Goal: Information Seeking & Learning: Learn about a topic

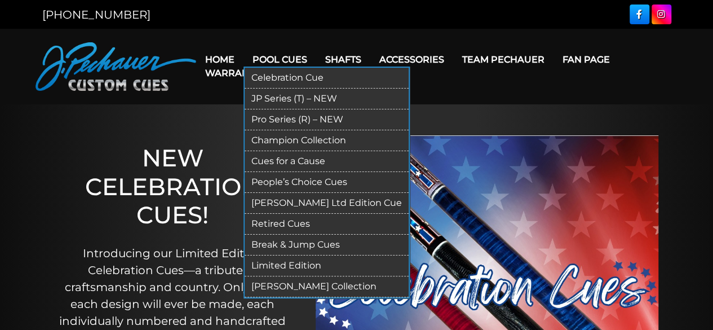
click at [285, 224] on link "Retired Cues" at bounding box center [326, 224] width 164 height 21
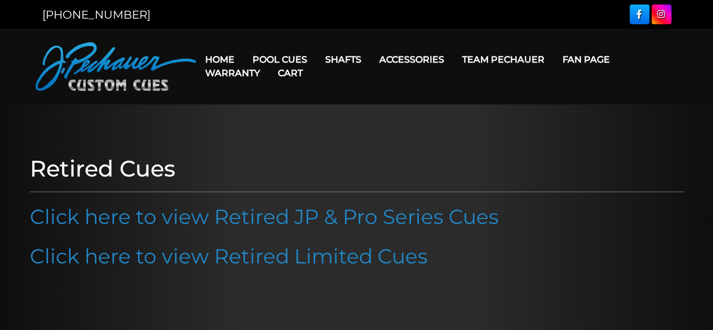
click at [285, 224] on link "Click here to view Retired JP & Pro Series Cues" at bounding box center [264, 216] width 469 height 25
click at [273, 59] on link "Cart" at bounding box center [290, 73] width 43 height 29
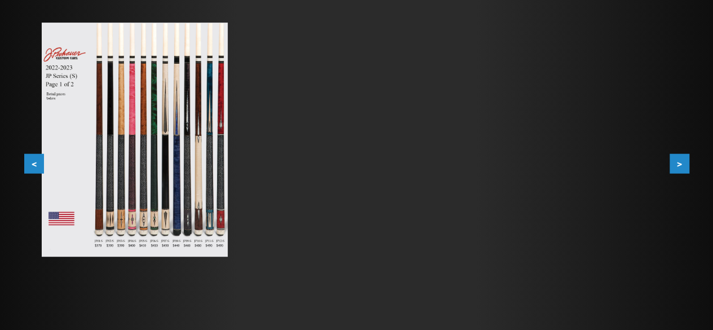
scroll to position [214, 0]
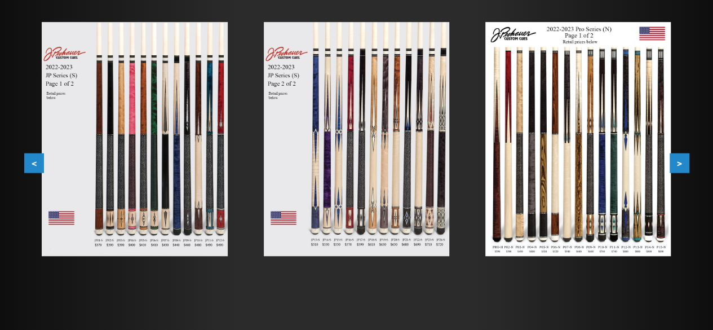
click at [682, 161] on button ">" at bounding box center [679, 163] width 20 height 20
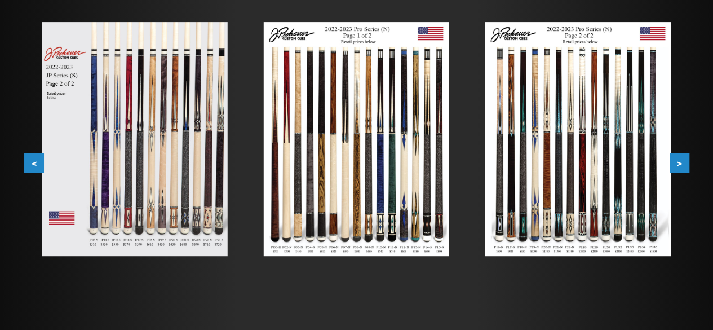
click at [682, 161] on button ">" at bounding box center [679, 163] width 20 height 20
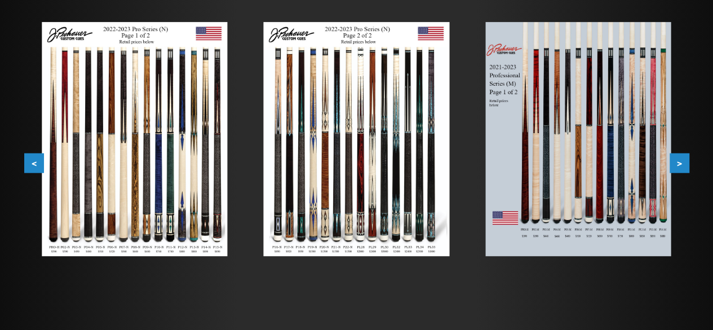
click at [682, 161] on button ">" at bounding box center [679, 163] width 20 height 20
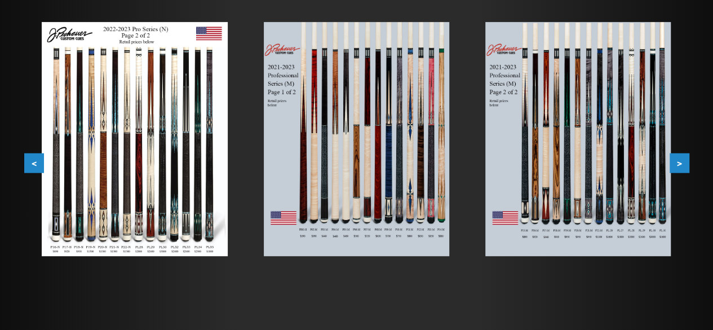
click at [682, 161] on button ">" at bounding box center [679, 163] width 20 height 20
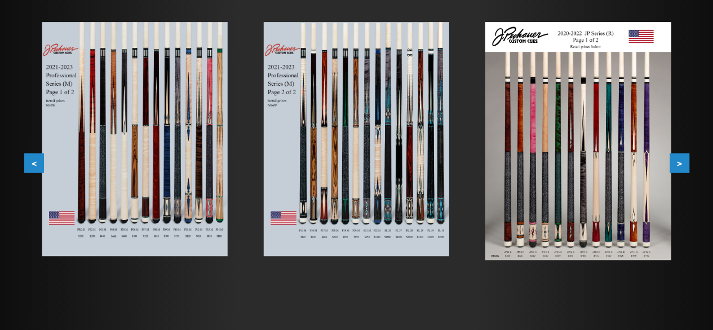
click at [682, 161] on button ">" at bounding box center [679, 163] width 20 height 20
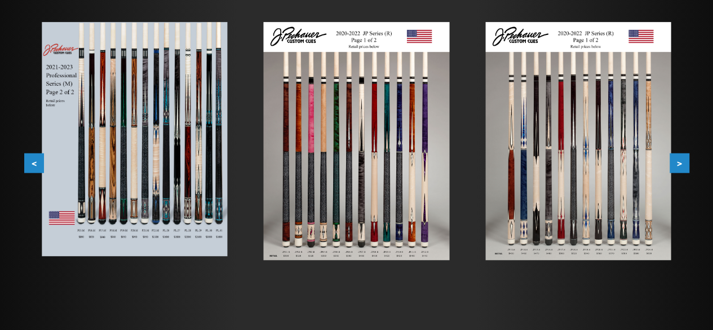
click at [682, 161] on button ">" at bounding box center [679, 163] width 20 height 20
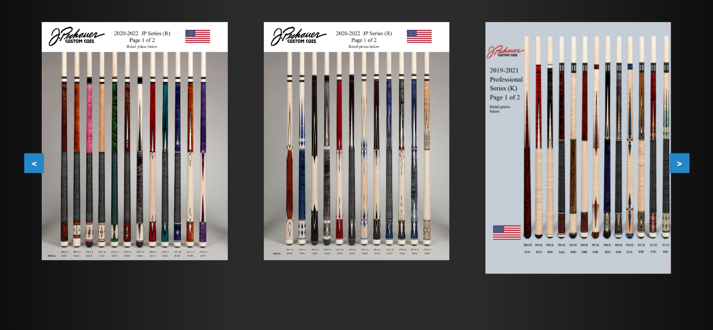
click at [682, 161] on button ">" at bounding box center [679, 163] width 20 height 20
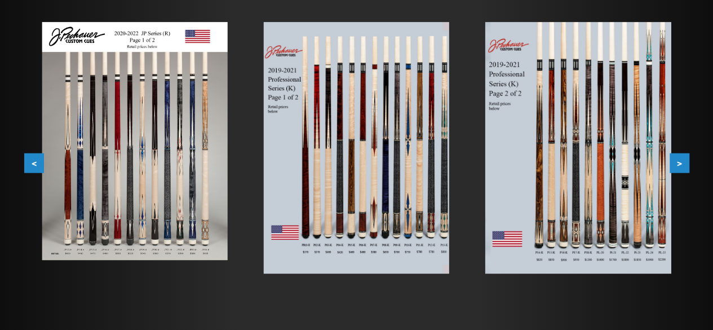
click at [682, 161] on button ">" at bounding box center [679, 163] width 20 height 20
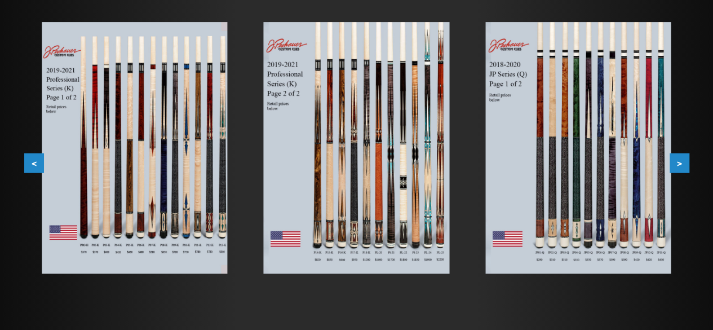
click at [682, 161] on button ">" at bounding box center [679, 163] width 20 height 20
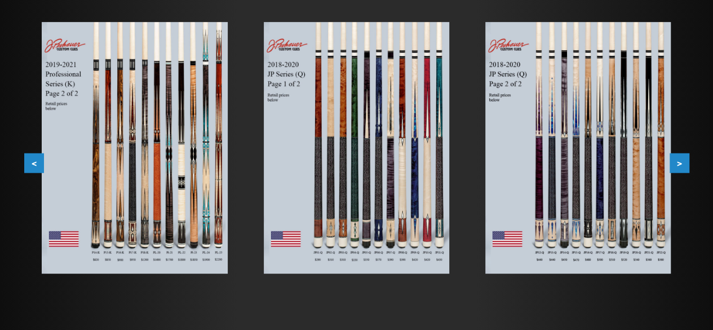
click at [682, 161] on button ">" at bounding box center [679, 163] width 20 height 20
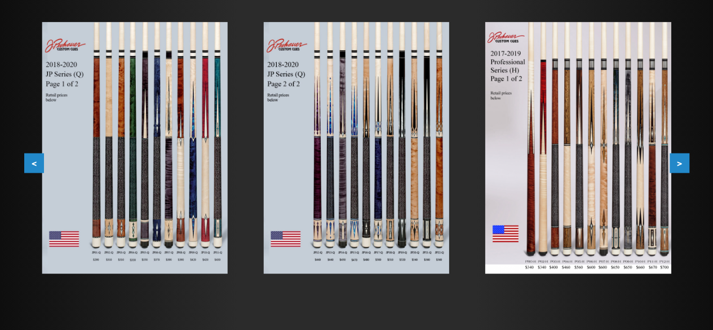
click at [682, 161] on button ">" at bounding box center [679, 163] width 20 height 20
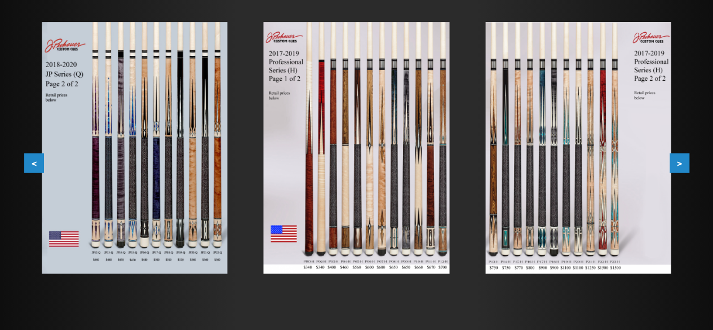
click at [682, 161] on button ">" at bounding box center [679, 163] width 20 height 20
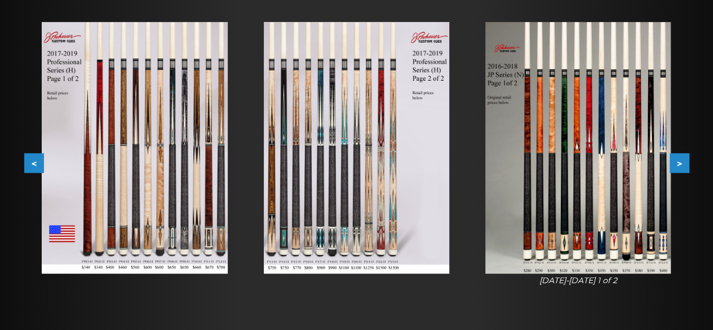
click at [682, 161] on button ">" at bounding box center [679, 163] width 20 height 20
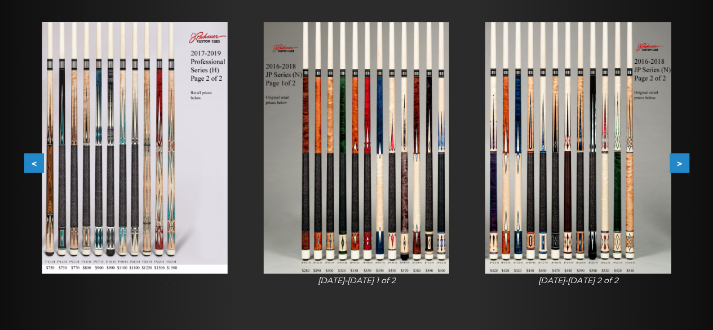
click at [682, 161] on button ">" at bounding box center [679, 163] width 20 height 20
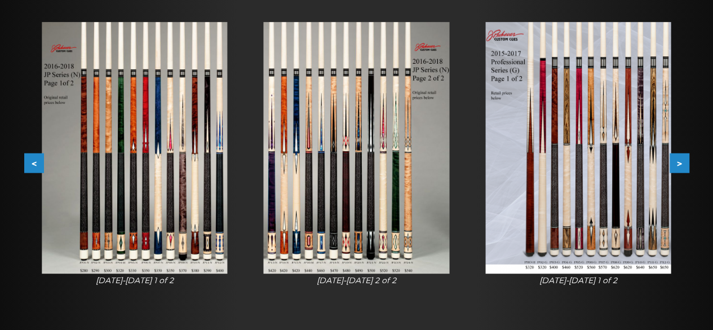
click at [682, 161] on button ">" at bounding box center [679, 163] width 20 height 20
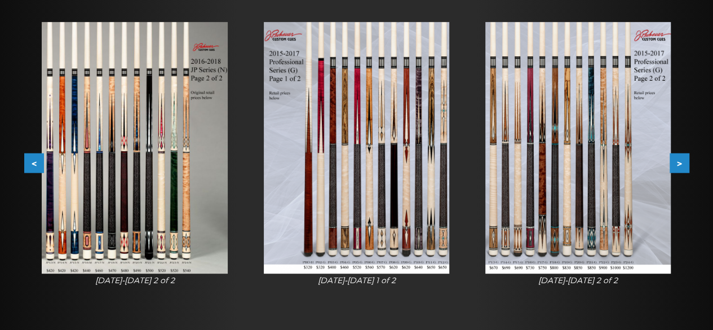
click at [682, 161] on button ">" at bounding box center [679, 163] width 20 height 20
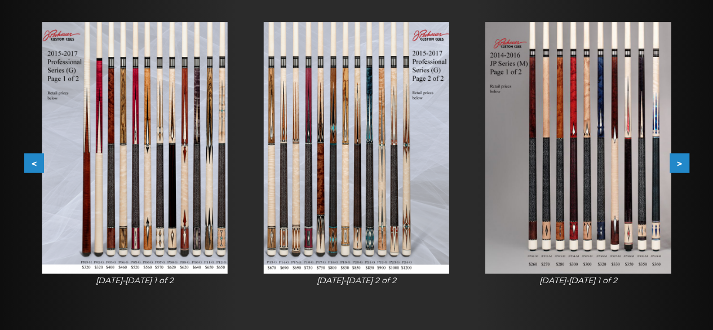
click at [682, 161] on button ">" at bounding box center [679, 163] width 20 height 20
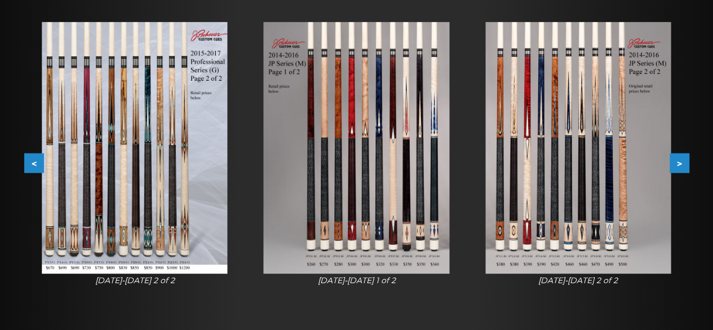
click at [539, 190] on img at bounding box center [577, 147] width 185 height 251
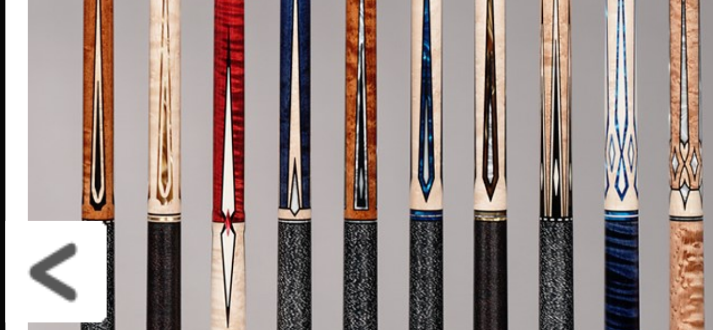
scroll to position [214, 0]
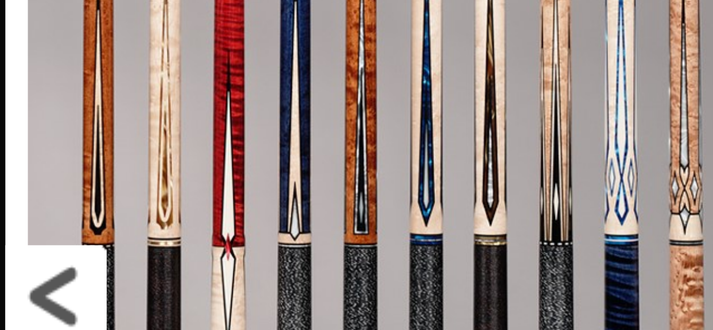
click at [286, 153] on link at bounding box center [291, 156] width 105 height 313
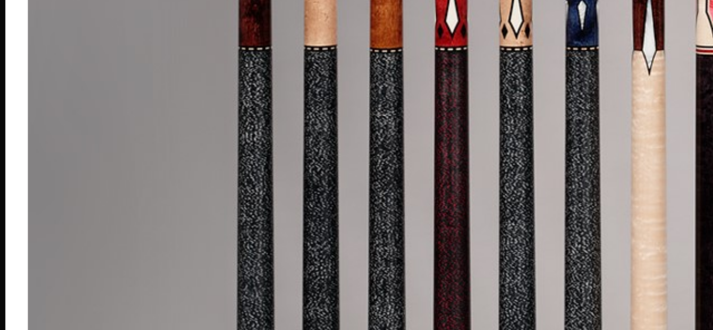
scroll to position [214, 0]
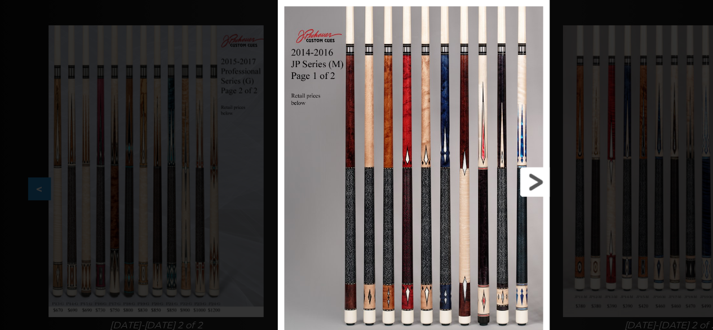
click at [461, 155] on link at bounding box center [420, 156] width 105 height 313
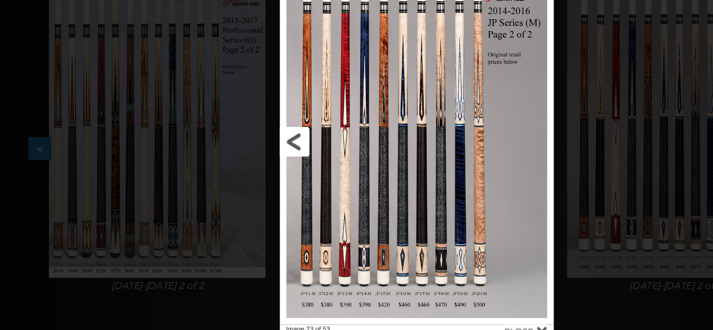
scroll to position [214, 0]
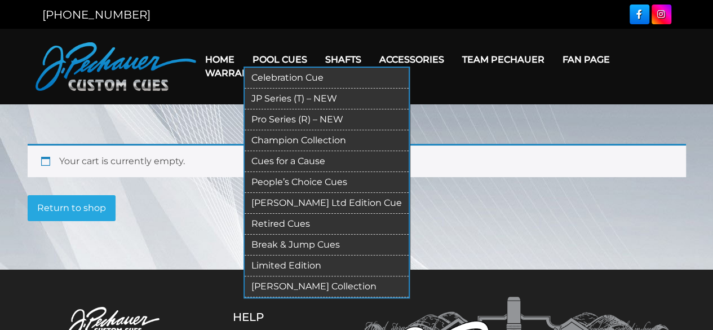
click at [275, 97] on link "JP Series (T) – NEW" at bounding box center [326, 98] width 164 height 21
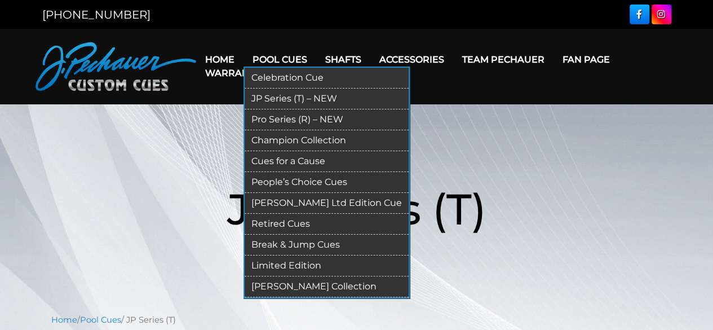
click at [293, 223] on link "Retired Cues" at bounding box center [326, 224] width 164 height 21
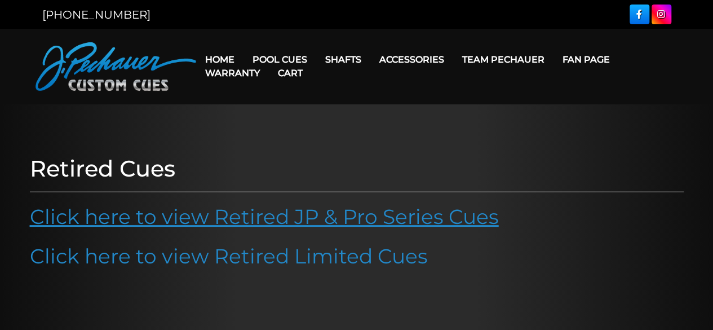
click at [298, 219] on link "Click here to view Retired JP & Pro Series Cues" at bounding box center [264, 216] width 469 height 25
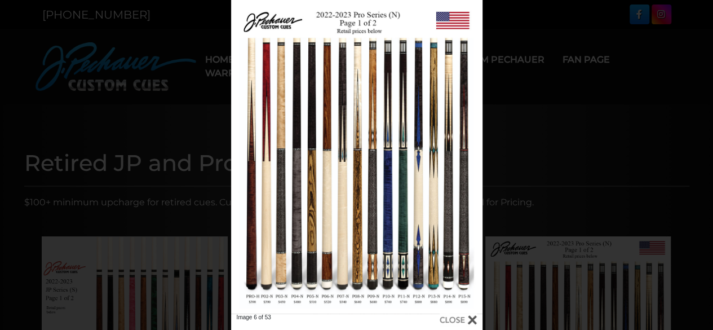
click at [452, 321] on div at bounding box center [457, 319] width 37 height 12
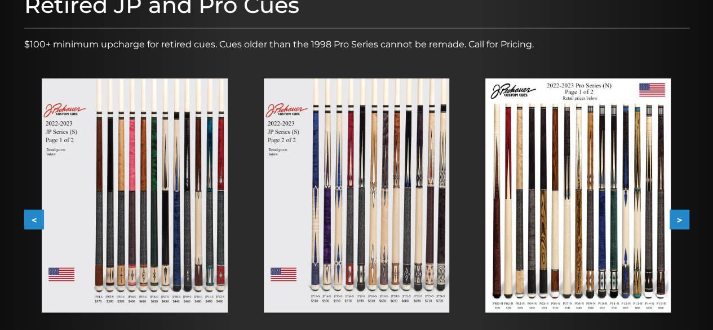
scroll to position [199, 0]
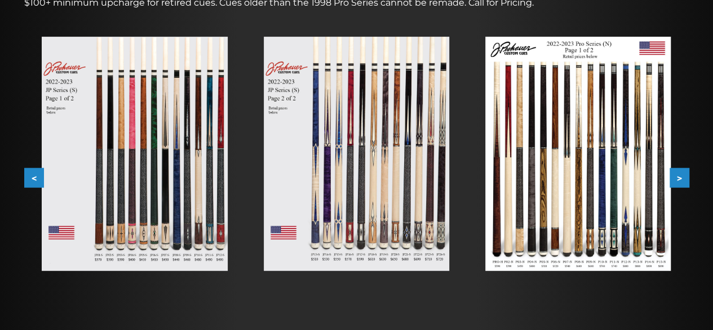
click at [679, 179] on button ">" at bounding box center [679, 178] width 20 height 20
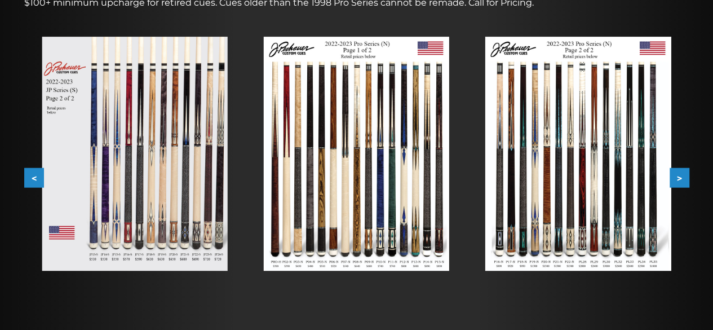
click at [679, 179] on button ">" at bounding box center [679, 178] width 20 height 20
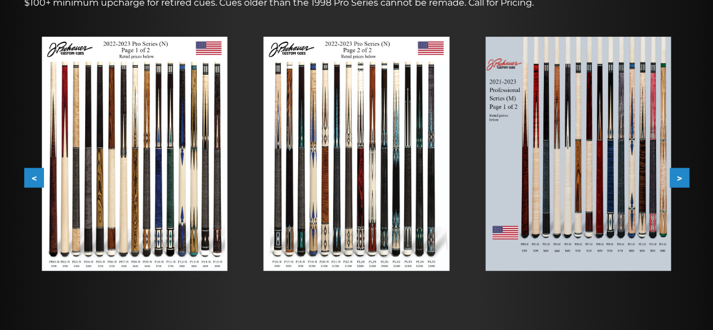
click at [679, 179] on button ">" at bounding box center [679, 178] width 20 height 20
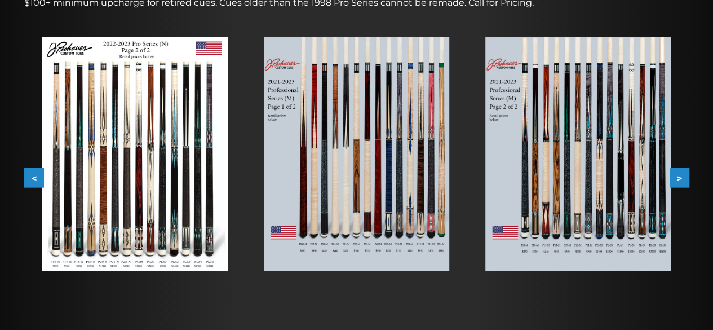
click at [679, 179] on button ">" at bounding box center [679, 178] width 20 height 20
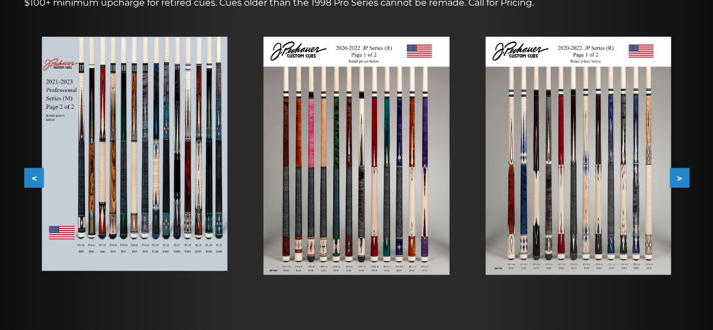
click at [679, 179] on button ">" at bounding box center [679, 178] width 20 height 20
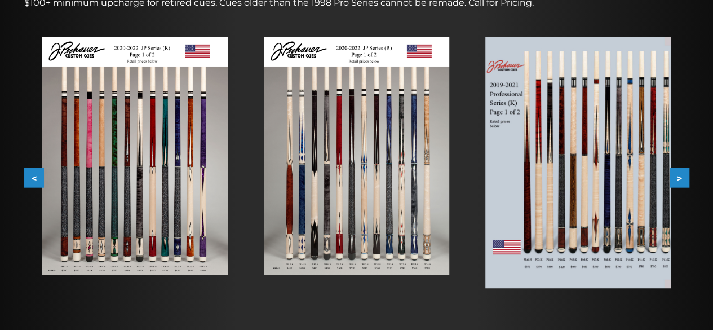
click at [679, 179] on button ">" at bounding box center [679, 178] width 20 height 20
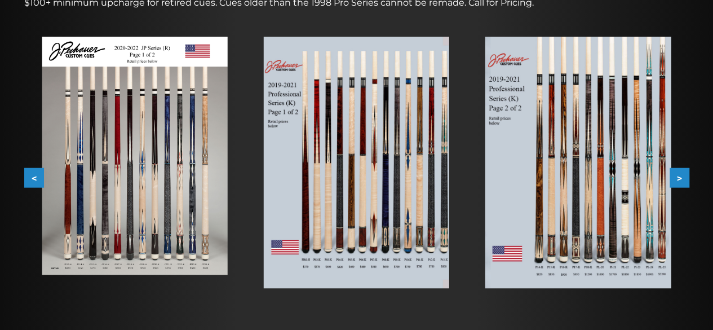
click at [679, 179] on button ">" at bounding box center [679, 178] width 20 height 20
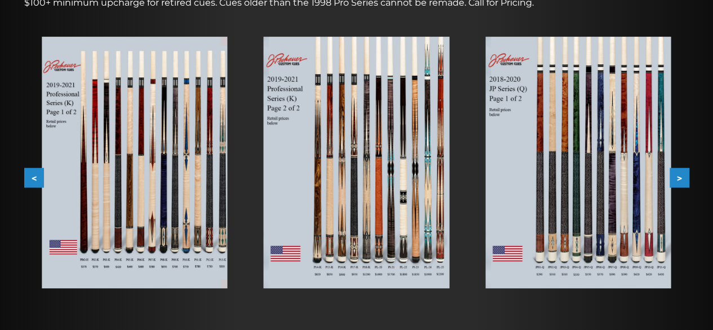
click at [679, 179] on button ">" at bounding box center [679, 178] width 20 height 20
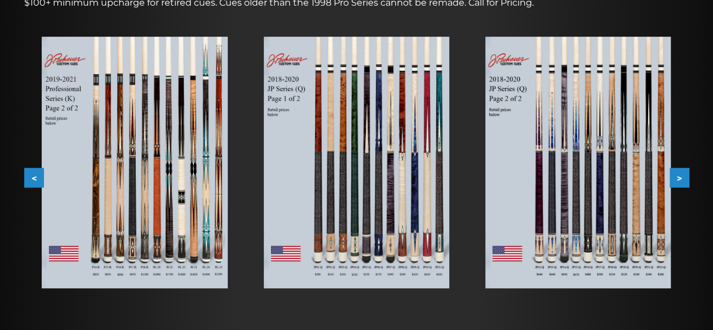
click at [679, 179] on button ">" at bounding box center [679, 178] width 20 height 20
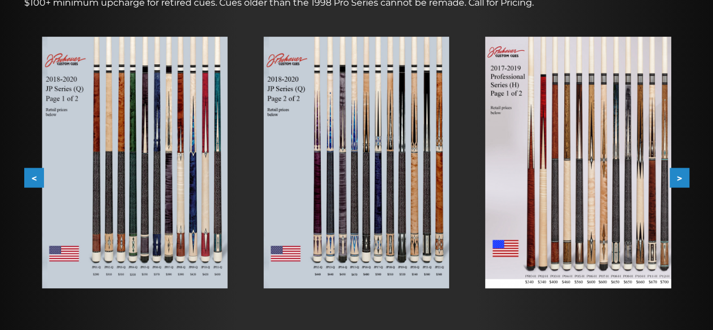
click at [679, 179] on button ">" at bounding box center [679, 178] width 20 height 20
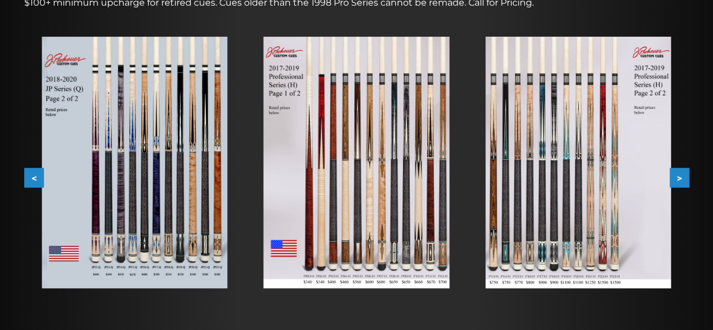
click at [679, 179] on button ">" at bounding box center [679, 178] width 20 height 20
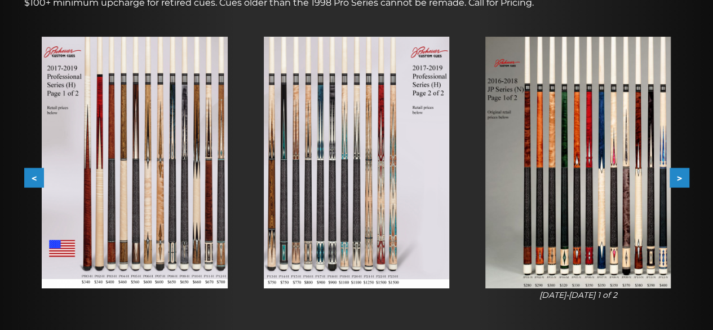
click at [679, 179] on button ">" at bounding box center [679, 178] width 20 height 20
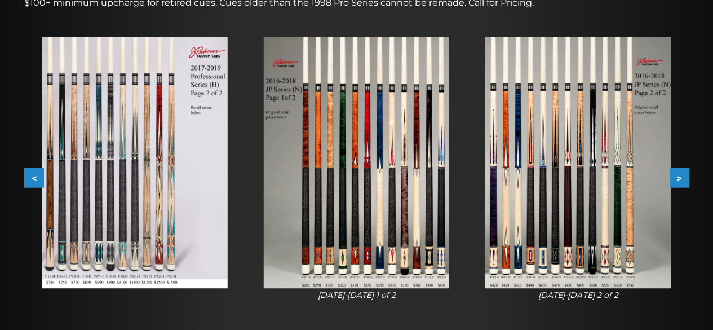
click at [679, 179] on button ">" at bounding box center [679, 178] width 20 height 20
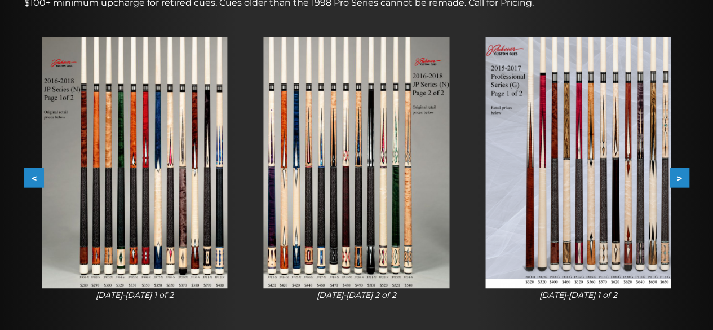
click at [679, 179] on button ">" at bounding box center [679, 178] width 20 height 20
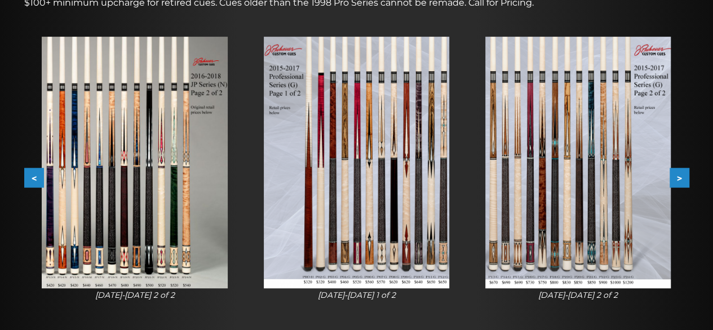
click at [679, 179] on button ">" at bounding box center [679, 178] width 20 height 20
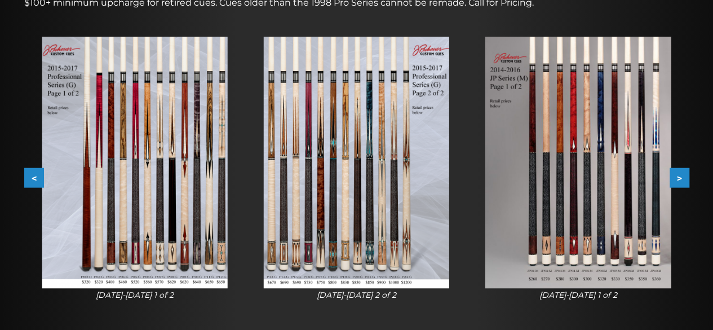
click at [679, 179] on button ">" at bounding box center [679, 178] width 20 height 20
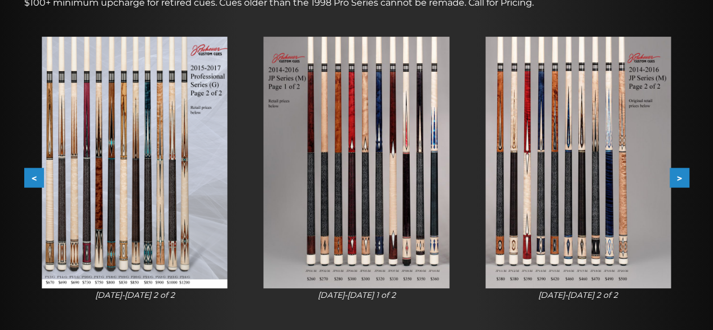
click at [566, 174] on img at bounding box center [577, 162] width 185 height 251
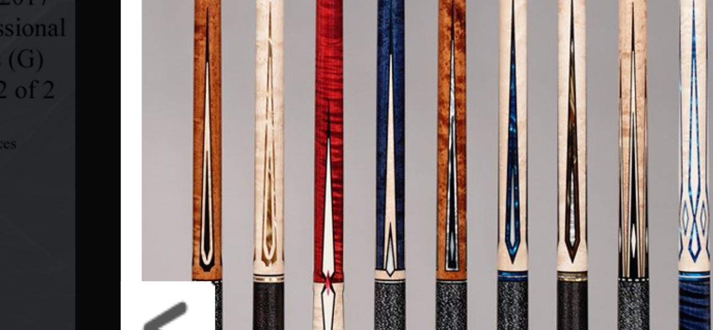
click at [287, 98] on link at bounding box center [291, 156] width 105 height 313
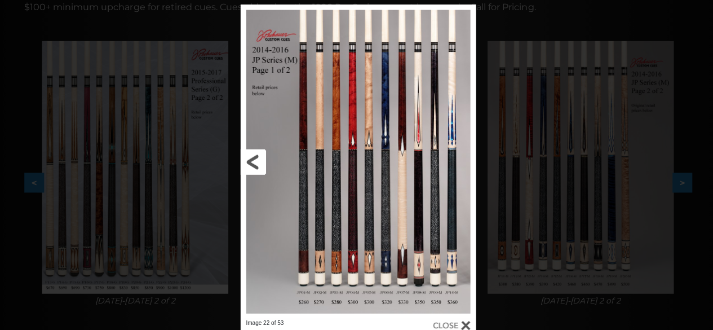
scroll to position [195, 0]
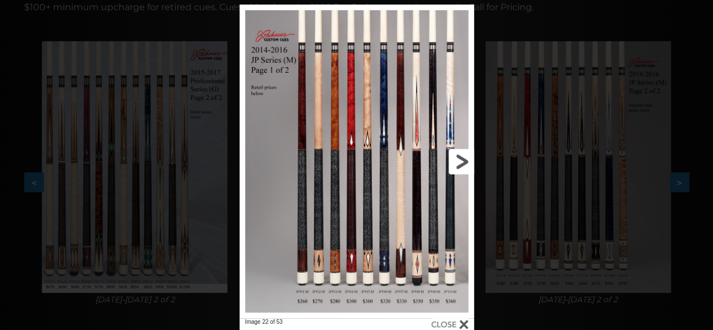
click at [461, 160] on link at bounding box center [420, 161] width 105 height 313
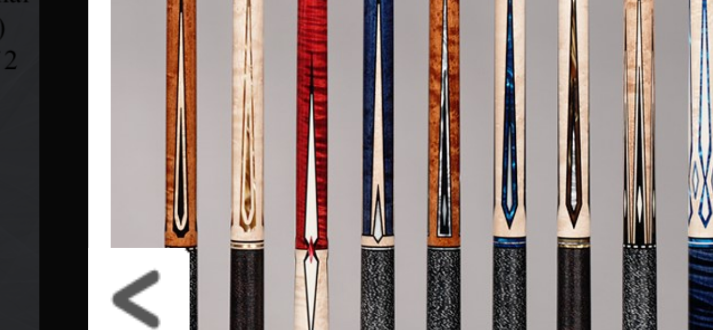
drag, startPoint x: 287, startPoint y: 135, endPoint x: 287, endPoint y: 111, distance: 24.2
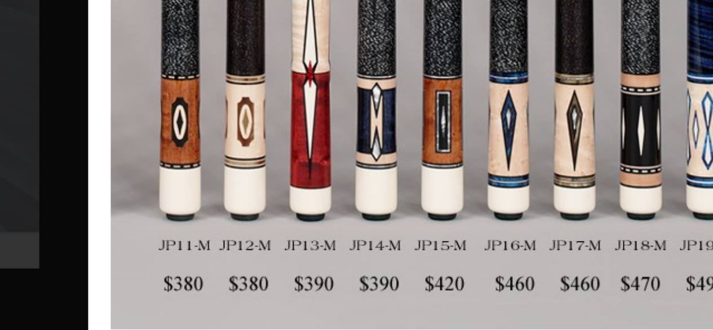
drag, startPoint x: 287, startPoint y: 111, endPoint x: 285, endPoint y: 262, distance: 151.0
click at [285, 262] on link at bounding box center [291, 156] width 105 height 313
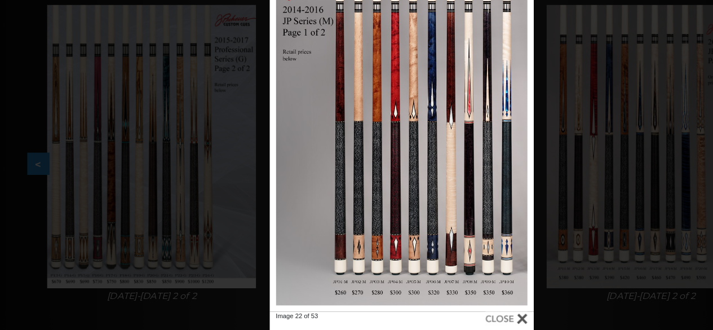
scroll to position [194, 0]
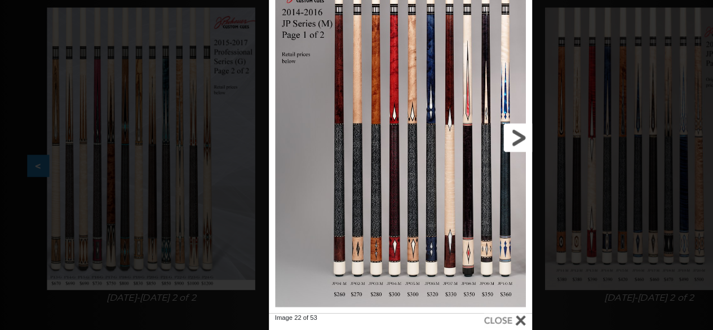
click at [457, 159] on link at bounding box center [420, 157] width 105 height 313
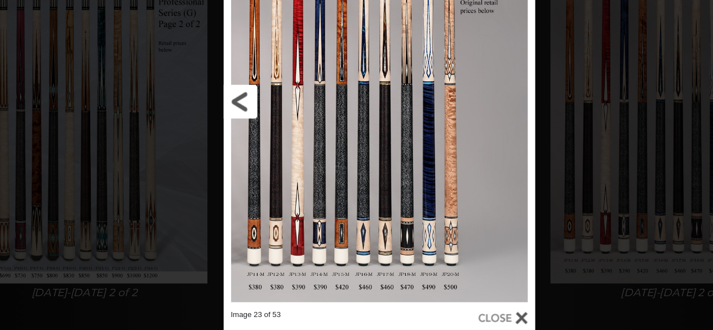
scroll to position [198, 0]
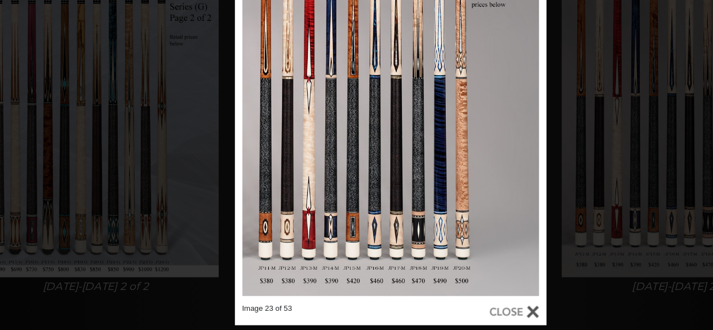
click at [448, 314] on div at bounding box center [449, 315] width 37 height 12
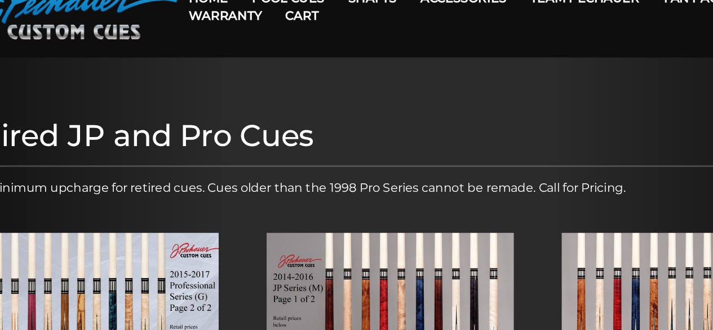
scroll to position [0, 0]
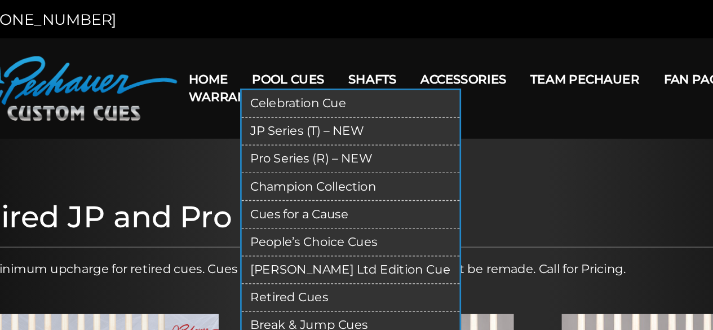
click at [279, 98] on link "JP Series (T) – NEW" at bounding box center [326, 98] width 164 height 21
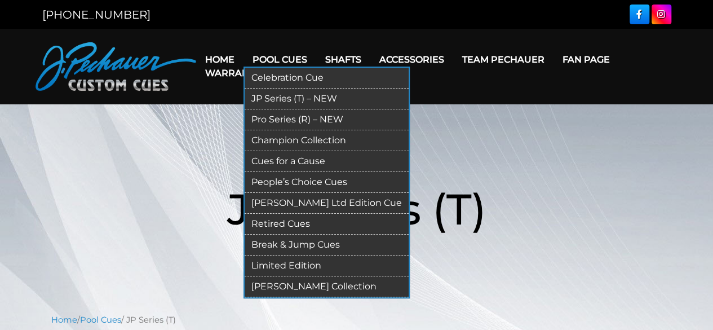
click at [290, 240] on link "Break & Jump Cues" at bounding box center [326, 244] width 164 height 21
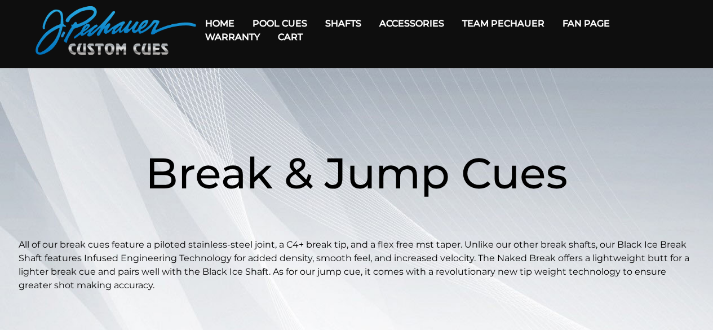
scroll to position [34, 0]
